Goal: Information Seeking & Learning: Find specific fact

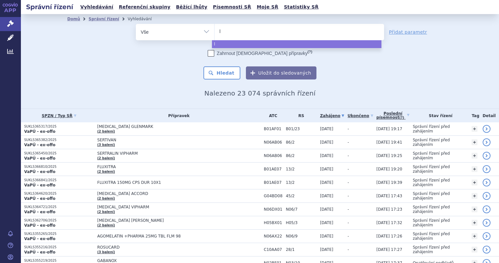
type input "le"
type input "leq"
type input "leqv"
type input "leqvi"
type input "leqvio"
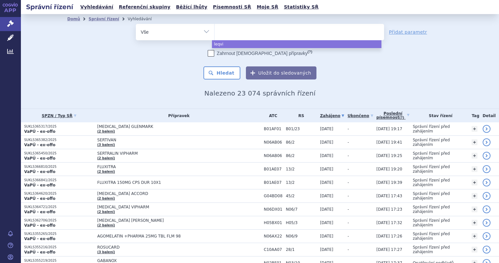
select select "leqvio"
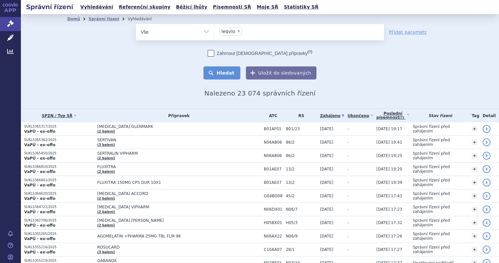
click at [223, 74] on button "Hledat" at bounding box center [221, 72] width 37 height 13
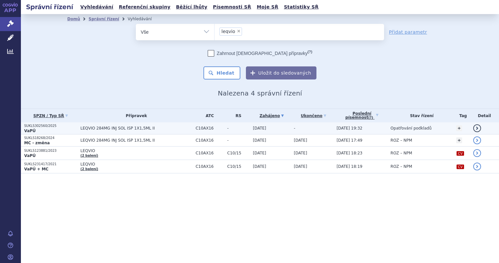
click at [43, 128] on p "VaPÚ" at bounding box center [50, 130] width 53 height 5
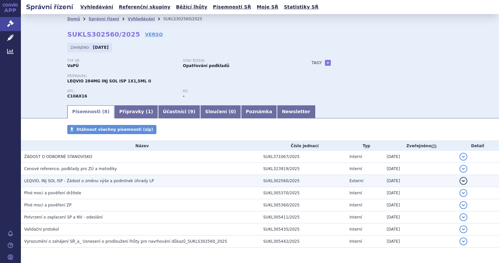
click at [61, 181] on span "LEQVIO, INJ SOL ISP - Žádost o změnu výše a podmínek úhrady LP" at bounding box center [89, 180] width 130 height 5
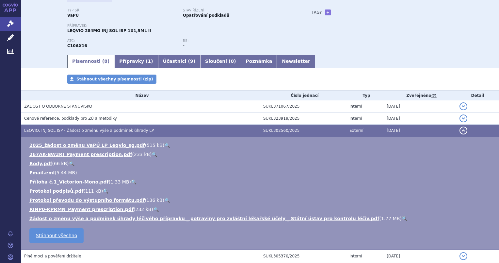
scroll to position [52, 0]
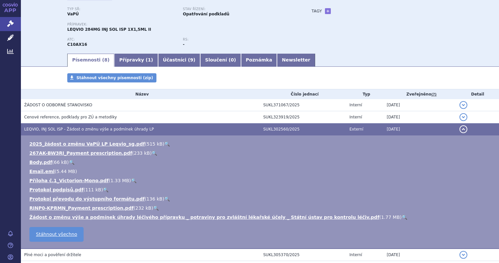
click at [131, 182] on link "🔍" at bounding box center [134, 180] width 6 height 5
click at [402, 217] on link "🔍" at bounding box center [405, 216] width 6 height 5
click at [164, 141] on link "🔍" at bounding box center [167, 143] width 6 height 5
